Goal: Check status: Check status

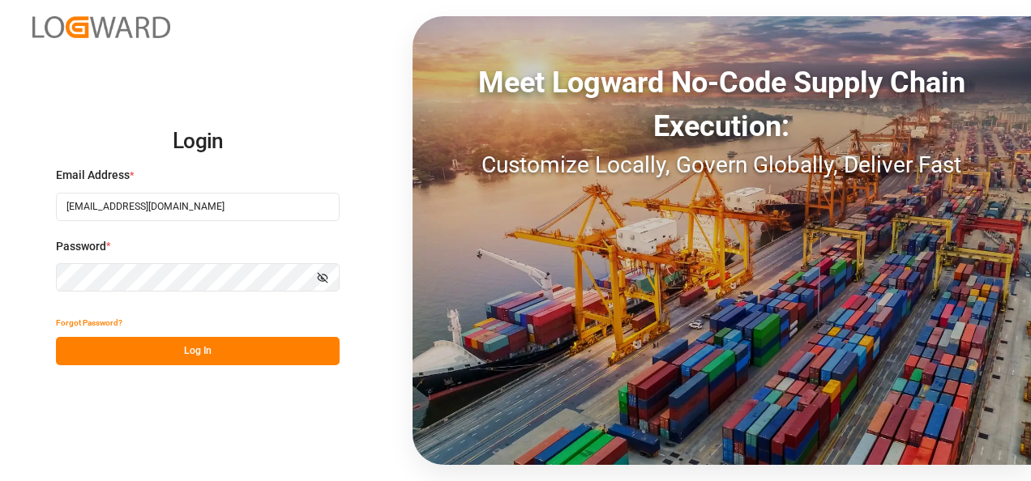
click at [188, 358] on button "Log In" at bounding box center [198, 351] width 284 height 28
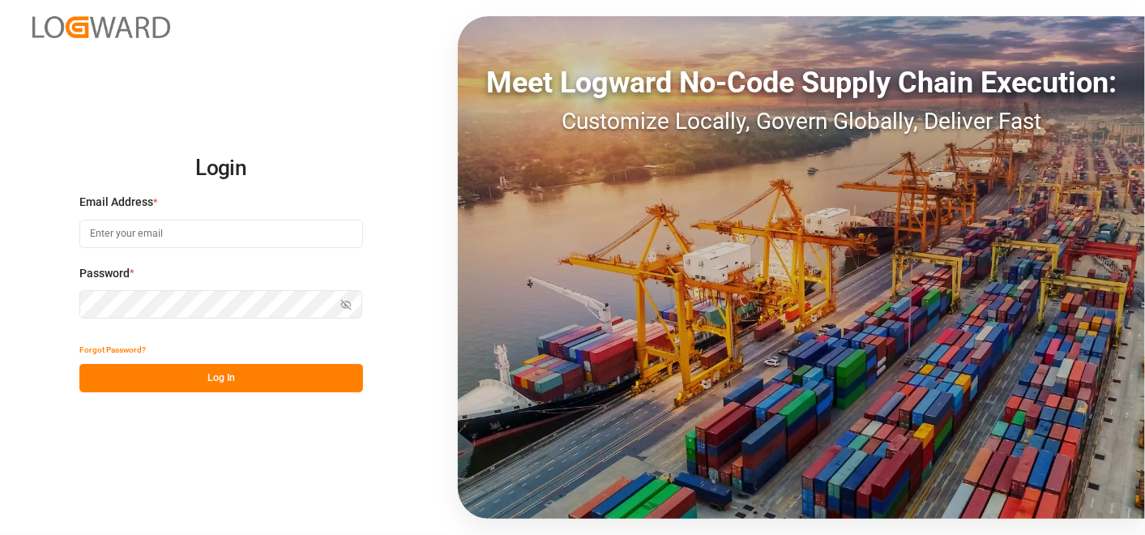
type input "[EMAIL_ADDRESS][DOMAIN_NAME]"
click at [266, 382] on button "Log In" at bounding box center [221, 378] width 284 height 28
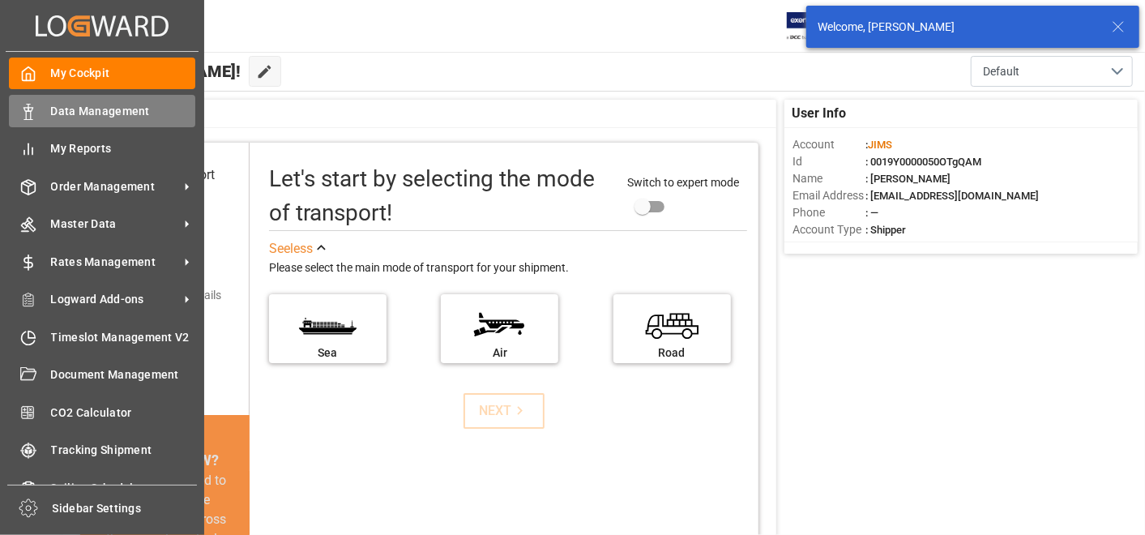
click at [112, 120] on div "Data Management Data Management" at bounding box center [102, 111] width 186 height 32
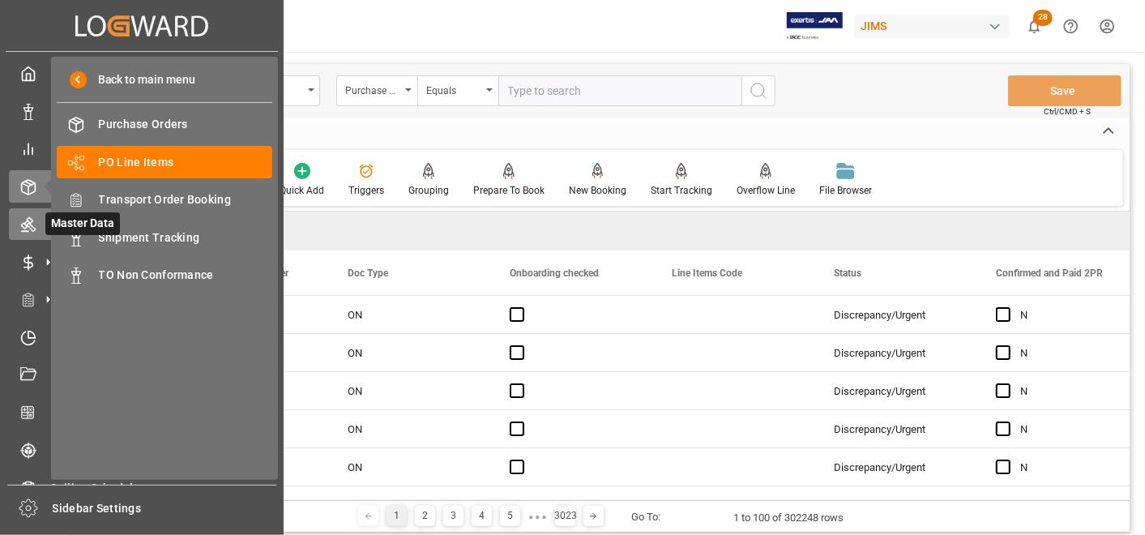
click at [30, 220] on icon at bounding box center [28, 224] width 16 height 16
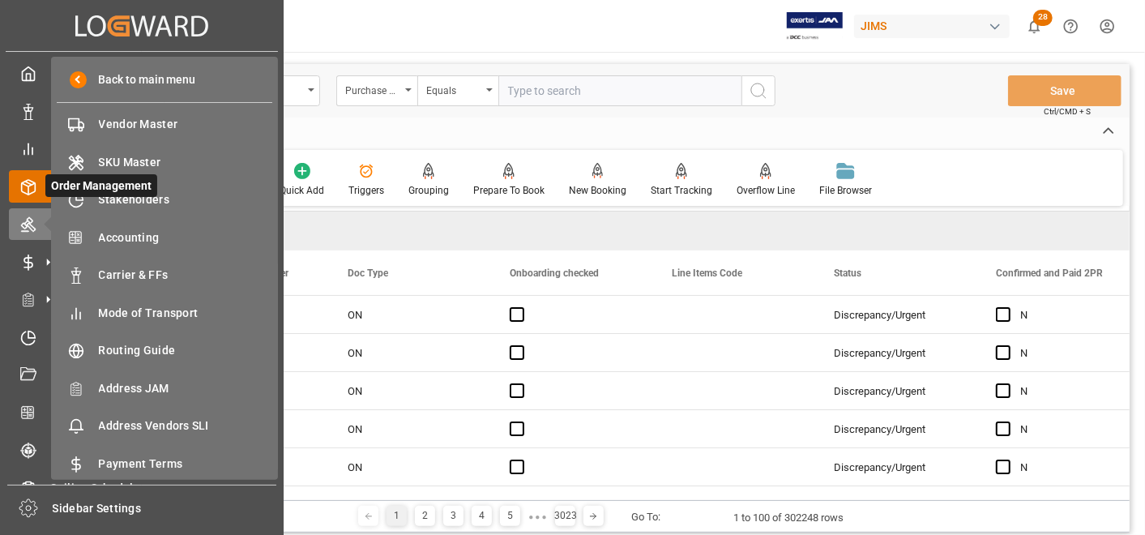
click at [34, 186] on icon at bounding box center [28, 187] width 16 height 16
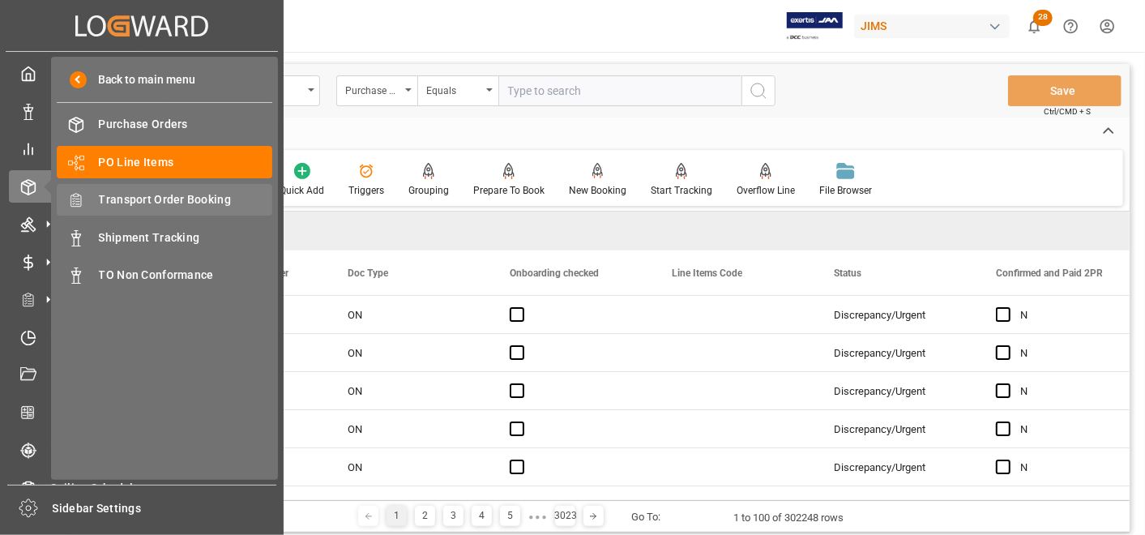
click at [192, 207] on span "Transport Order Booking" at bounding box center [186, 199] width 174 height 17
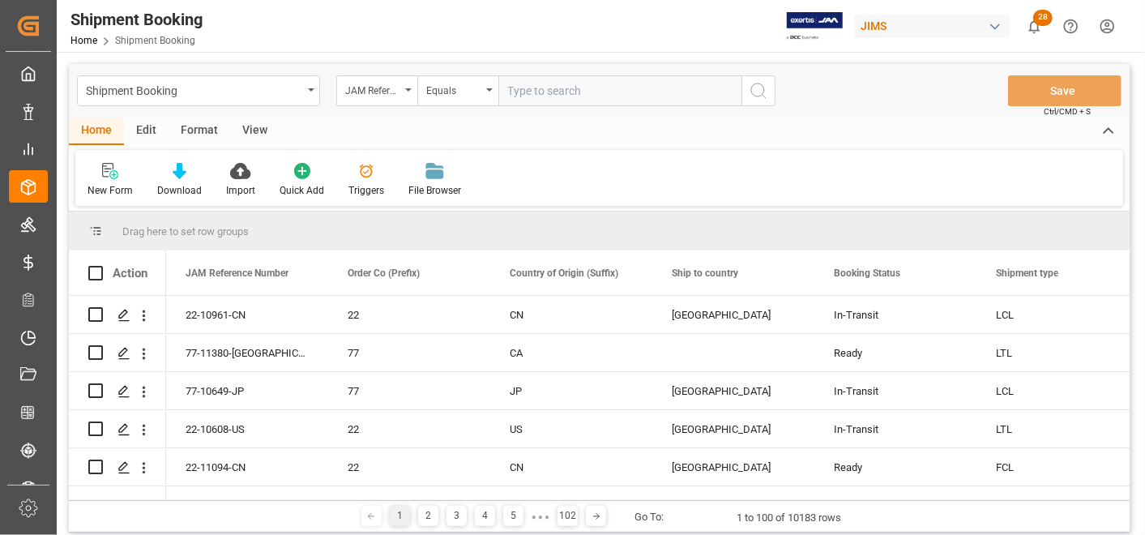
click at [603, 96] on input "text" at bounding box center [619, 90] width 243 height 31
paste input "77-10657-CN"
type input "77-10657-CN"
click at [778, 96] on div "Shipment Booking JAM Reference Number Equals 77-10657-CN Save Ctrl/CMD + S" at bounding box center [599, 90] width 1061 height 53
click at [770, 95] on button "search button" at bounding box center [758, 90] width 34 height 31
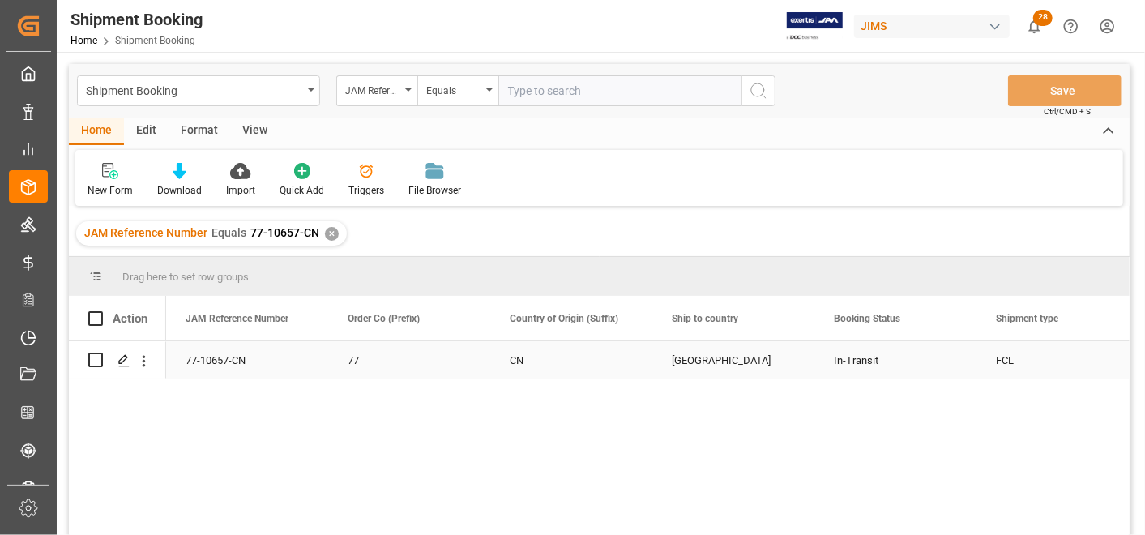
click at [667, 344] on div "[GEOGRAPHIC_DATA]" at bounding box center [733, 359] width 162 height 37
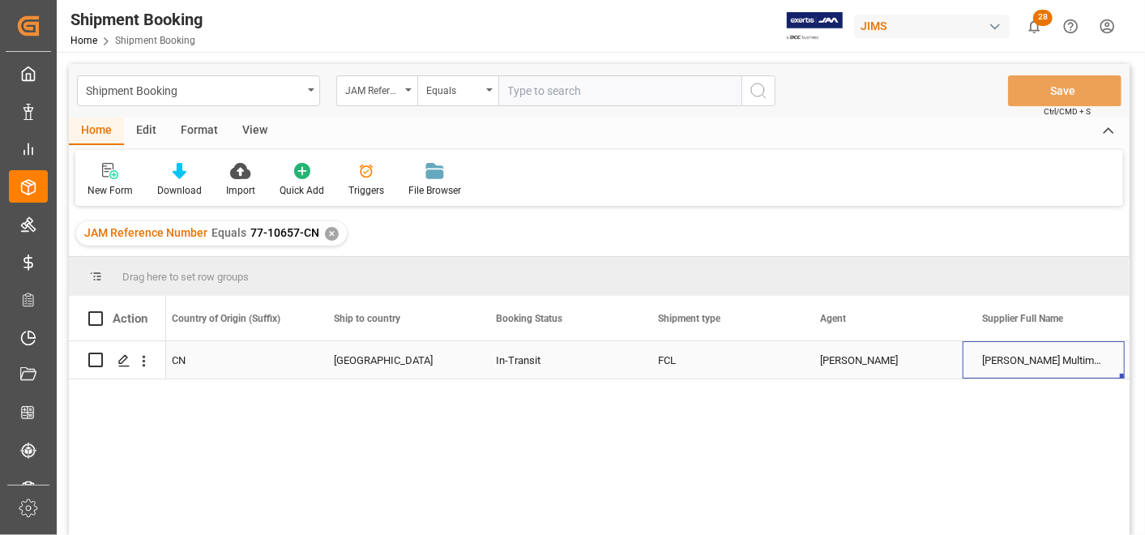
scroll to position [0, 500]
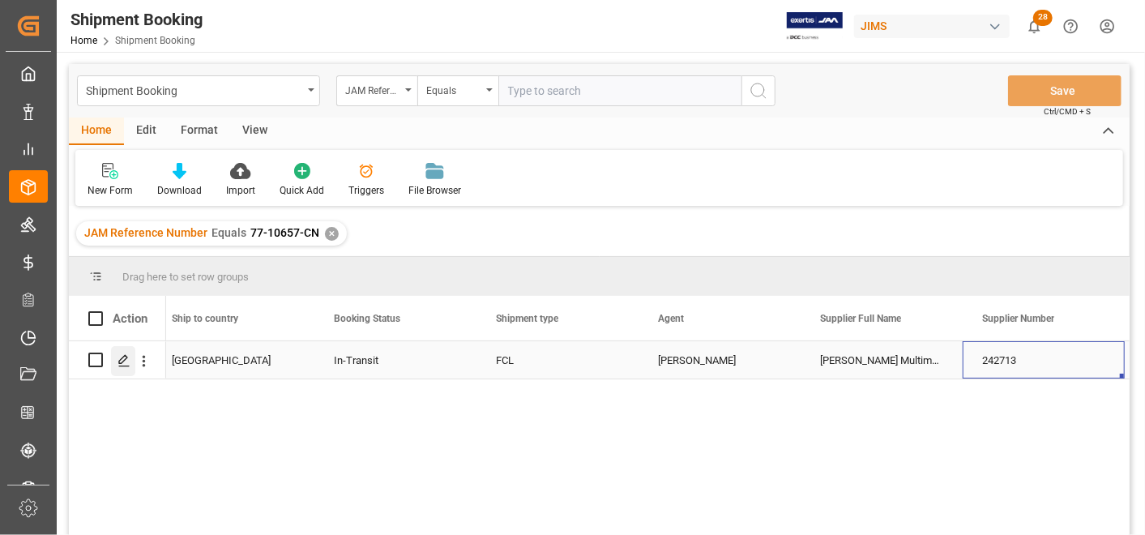
click at [126, 363] on icon "Press SPACE to select this row." at bounding box center [123, 360] width 13 height 13
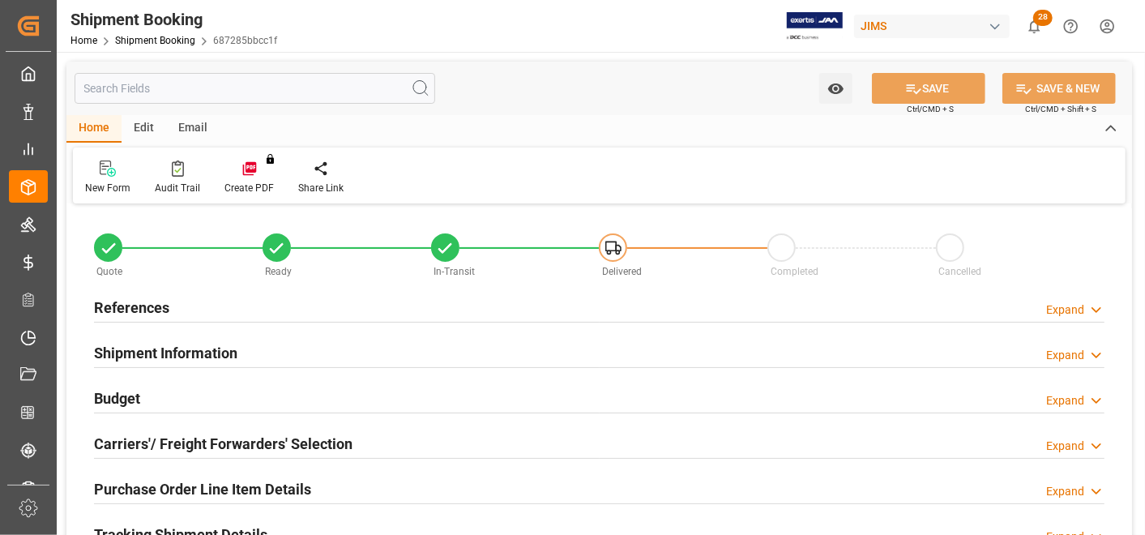
type input "1"
type input "33"
type input "[DATE]"
type input "[DATE] 00:00"
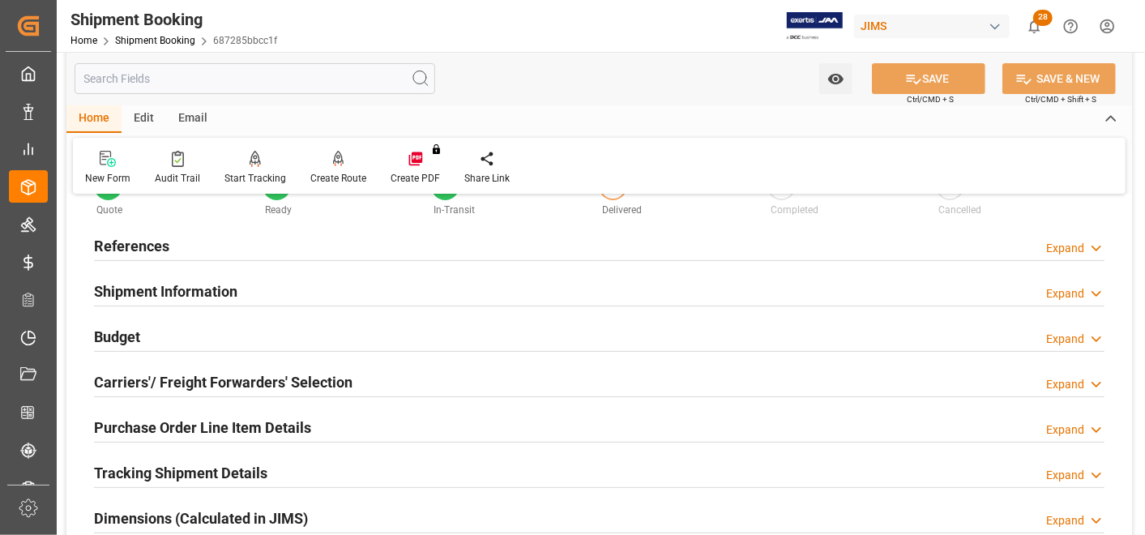
scroll to position [90, 0]
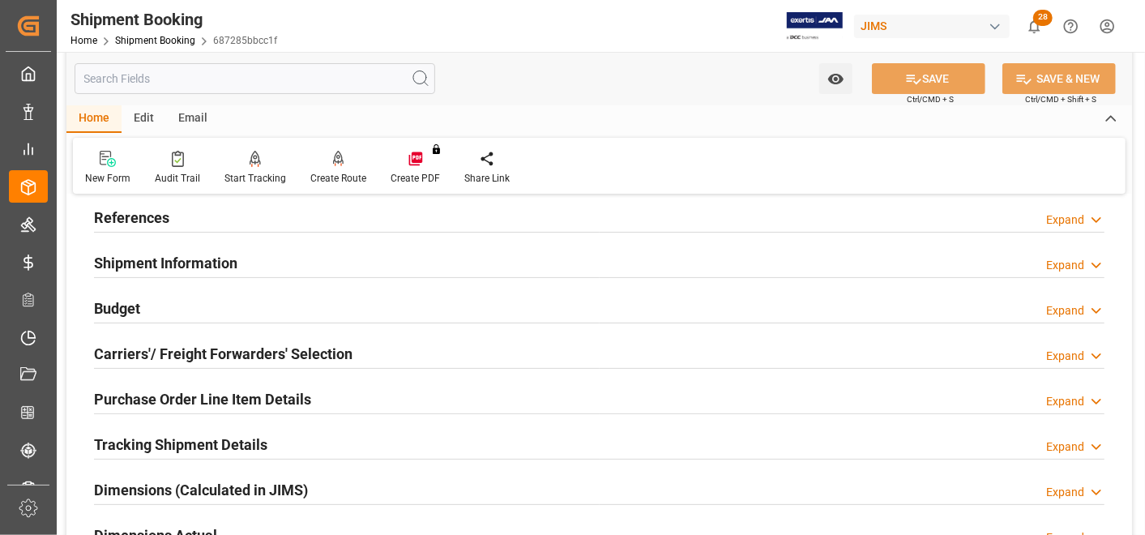
click at [190, 266] on h2 "Shipment Information" at bounding box center [165, 263] width 143 height 22
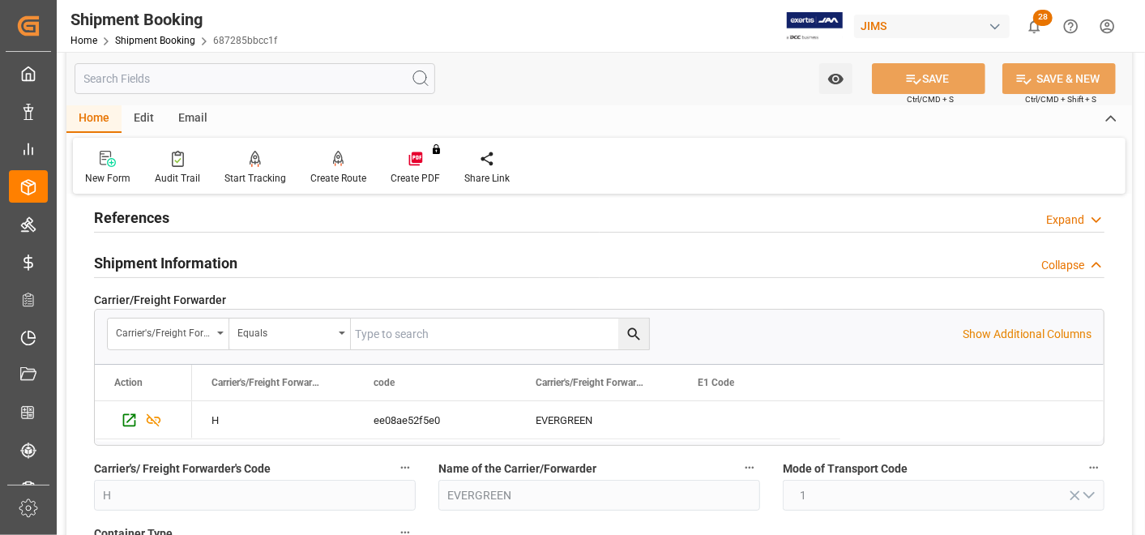
click at [156, 217] on h2 "References" at bounding box center [131, 218] width 75 height 22
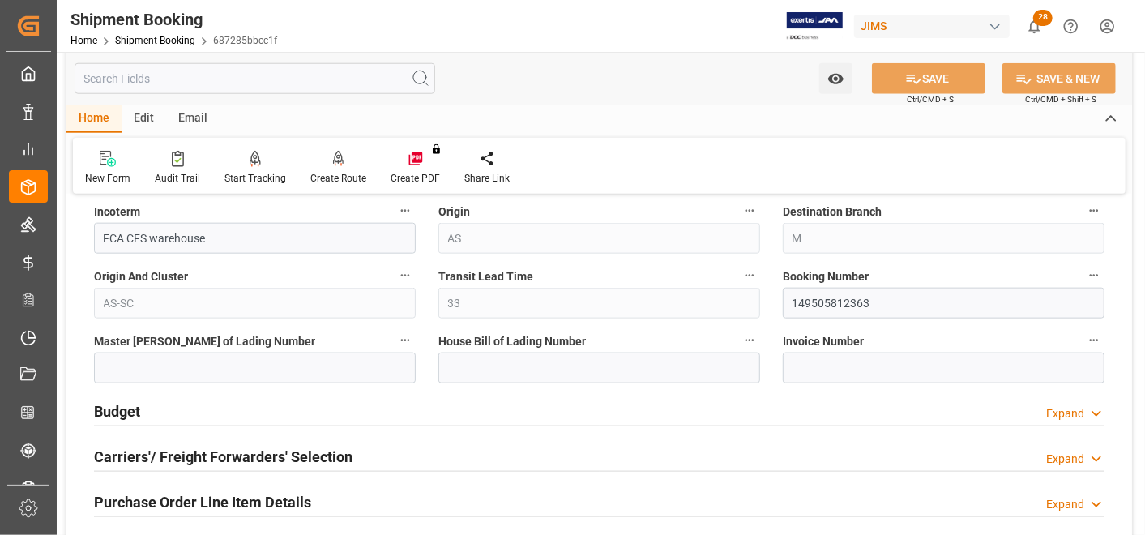
scroll to position [990, 0]
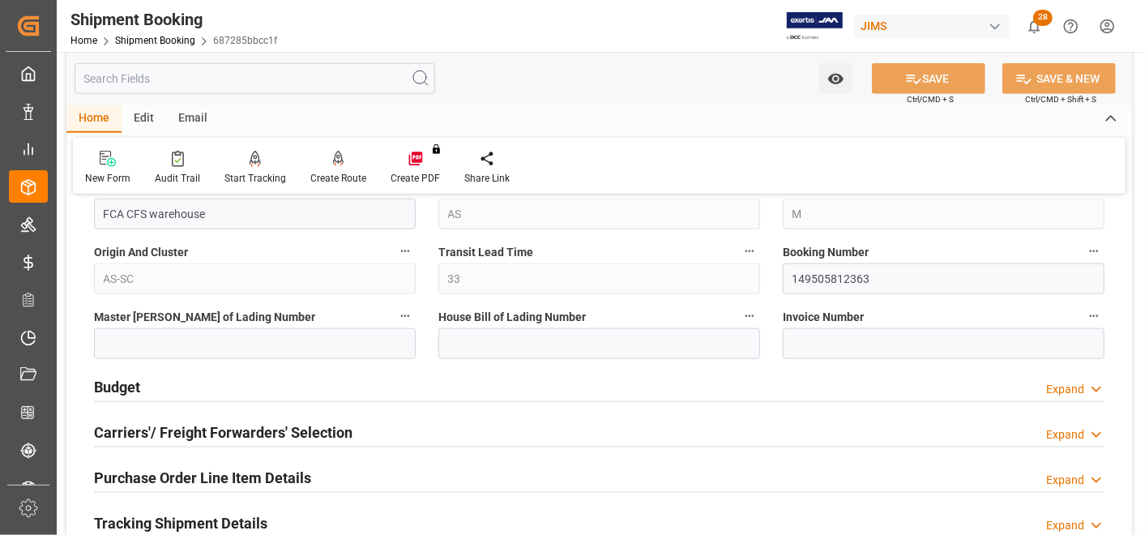
click at [230, 79] on input "text" at bounding box center [255, 78] width 361 height 31
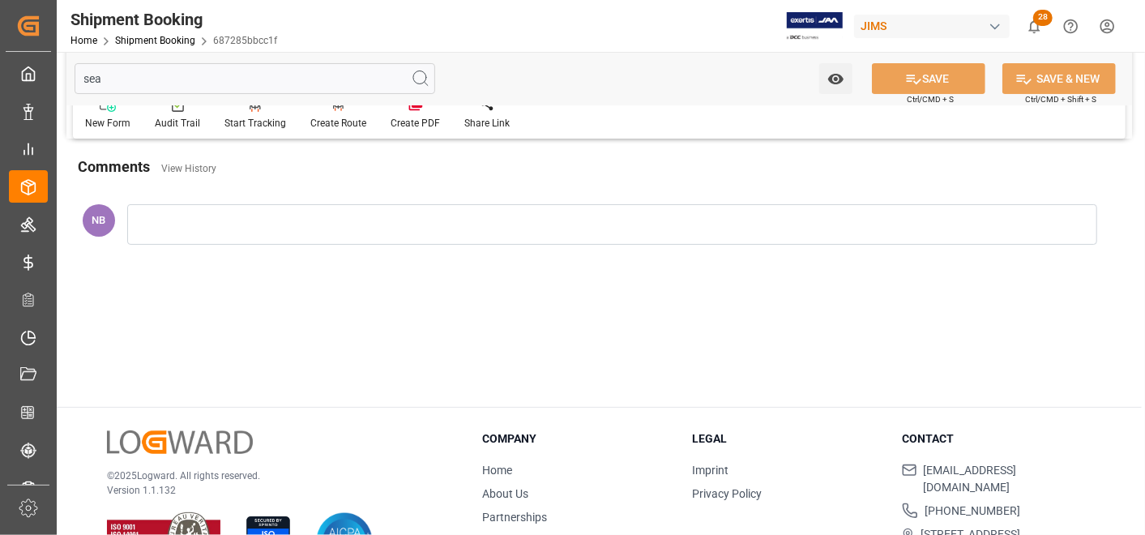
scroll to position [0, 0]
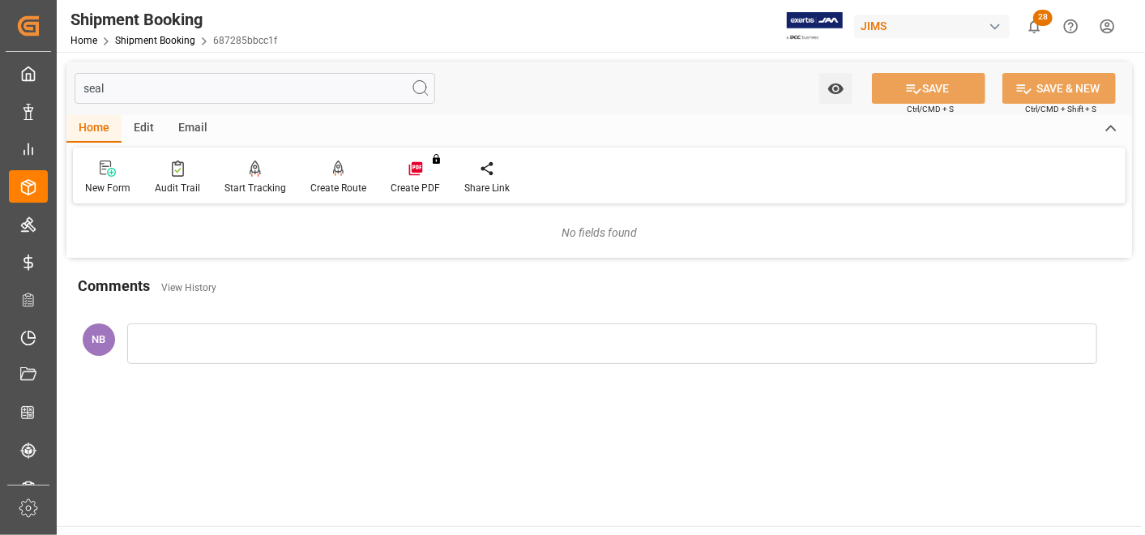
type input "seal"
click at [139, 279] on h2 "Comments" at bounding box center [114, 286] width 72 height 22
click at [139, 283] on h2 "Comments" at bounding box center [114, 286] width 72 height 22
click at [139, 286] on h2 "Comments" at bounding box center [114, 286] width 72 height 22
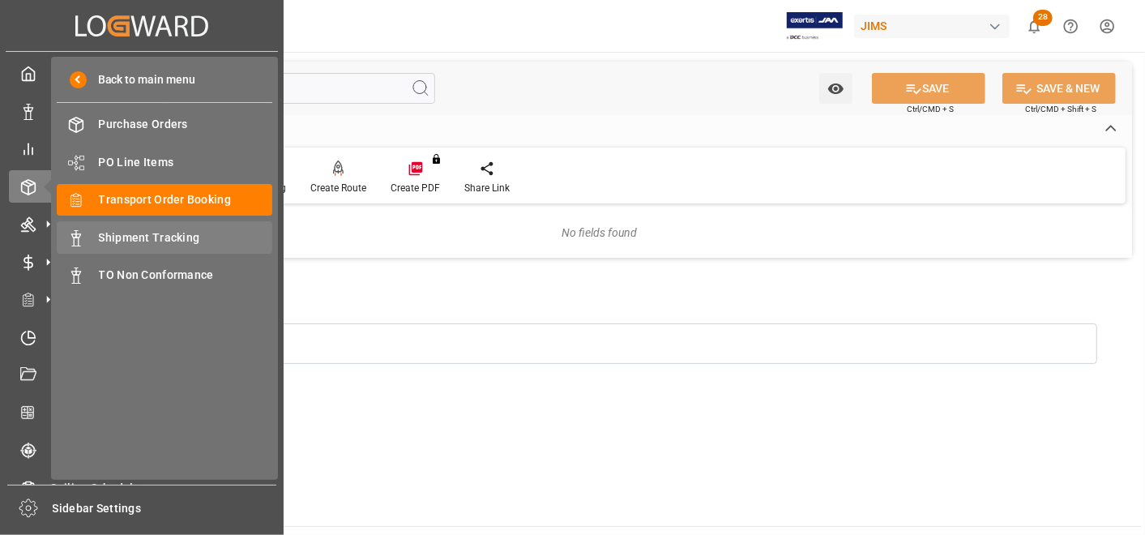
click at [113, 223] on div "Shipment Tracking Shipment Tracking" at bounding box center [165, 237] width 216 height 32
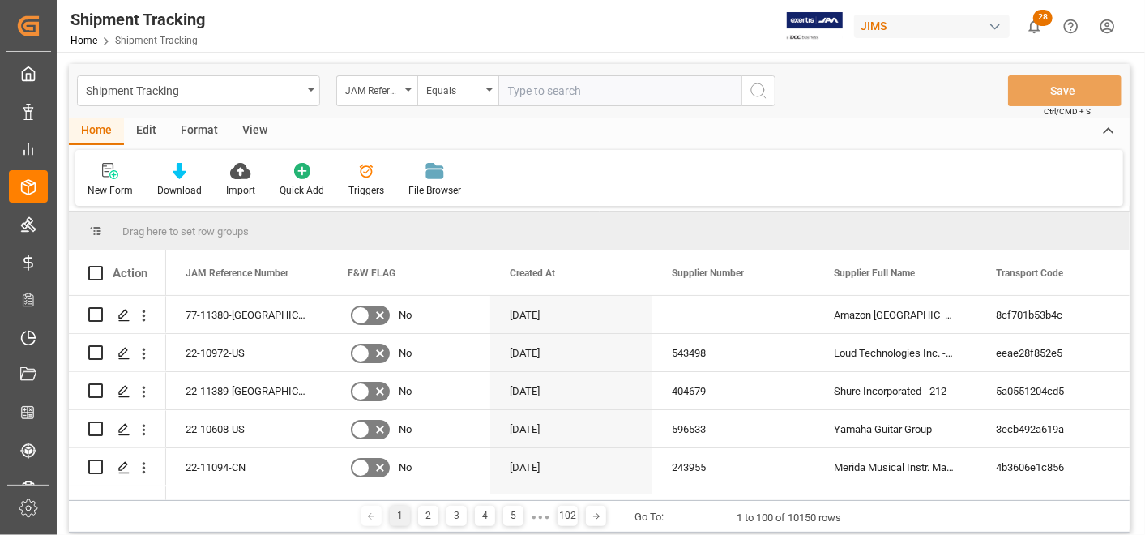
click at [587, 92] on input "text" at bounding box center [619, 90] width 243 height 31
type input "77-10657-CN"
click at [755, 100] on icon "search button" at bounding box center [758, 90] width 19 height 19
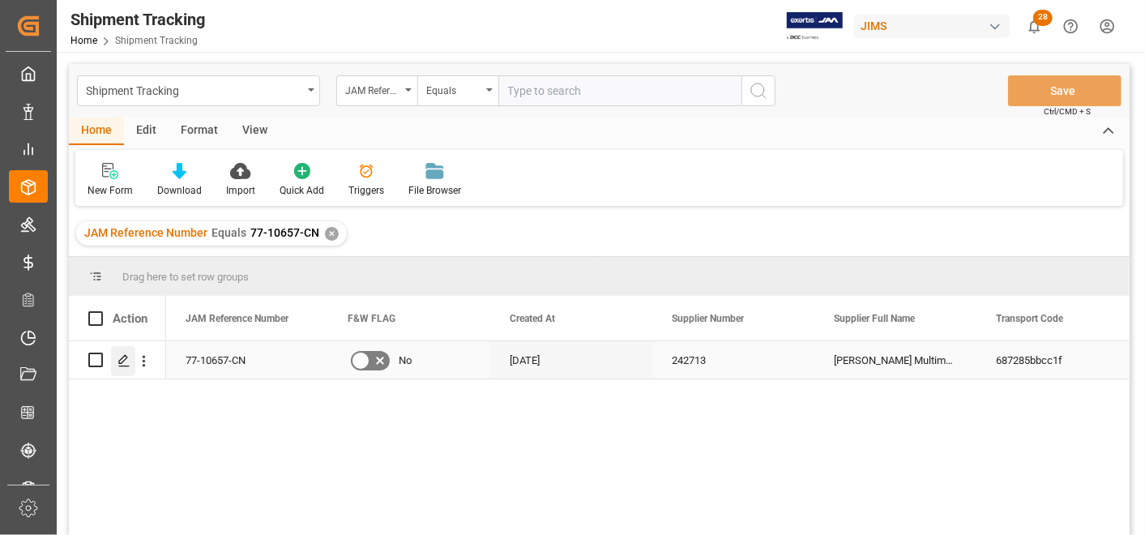
click at [128, 357] on icon "Press SPACE to select this row." at bounding box center [123, 360] width 13 height 13
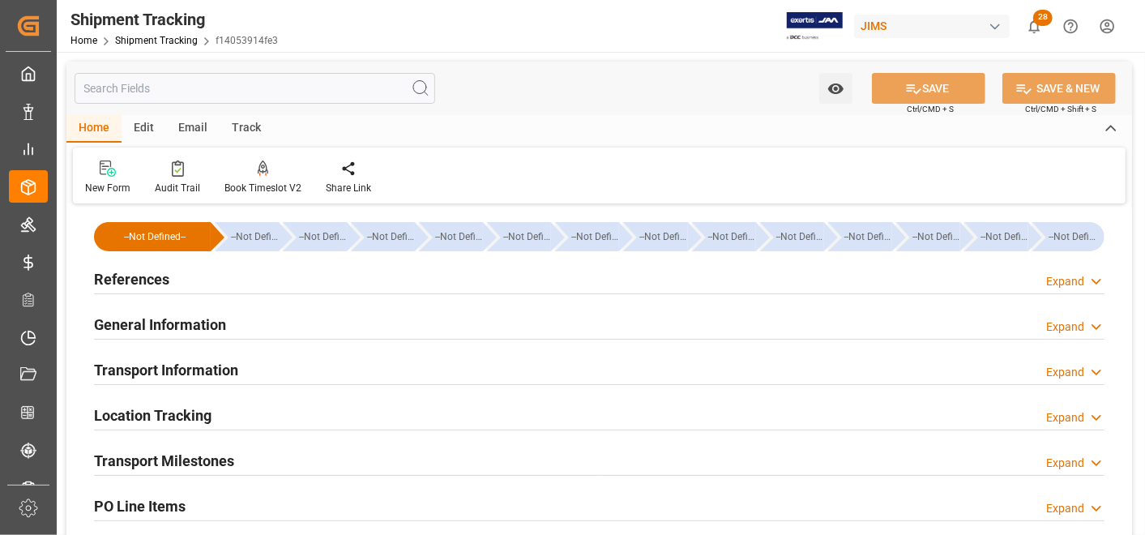
click at [217, 91] on input "text" at bounding box center [255, 88] width 361 height 31
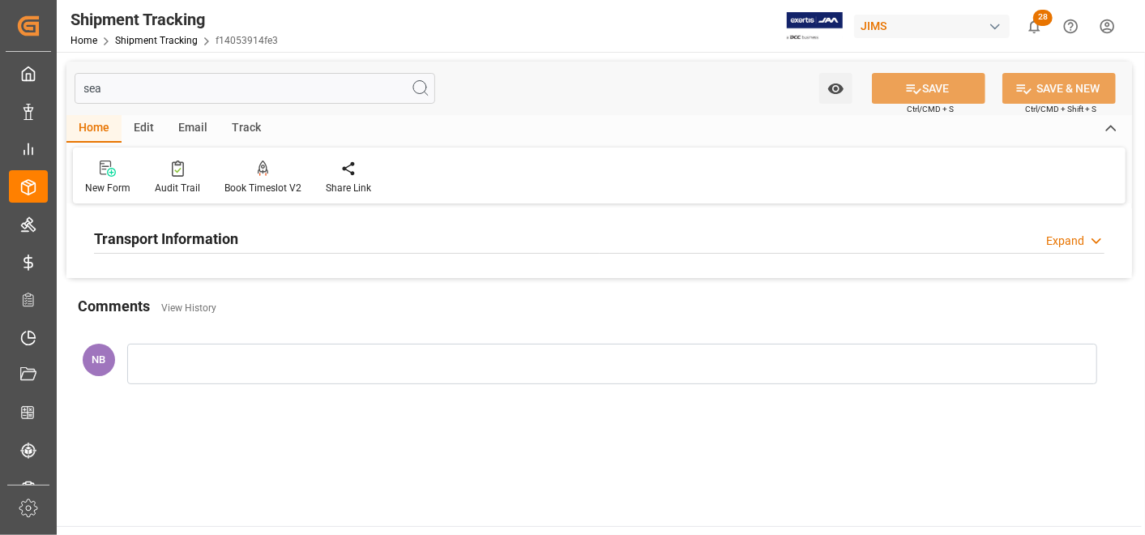
type input "sea"
click at [163, 236] on h2 "Transport Information" at bounding box center [166, 239] width 144 height 22
